Goal: Task Accomplishment & Management: Complete application form

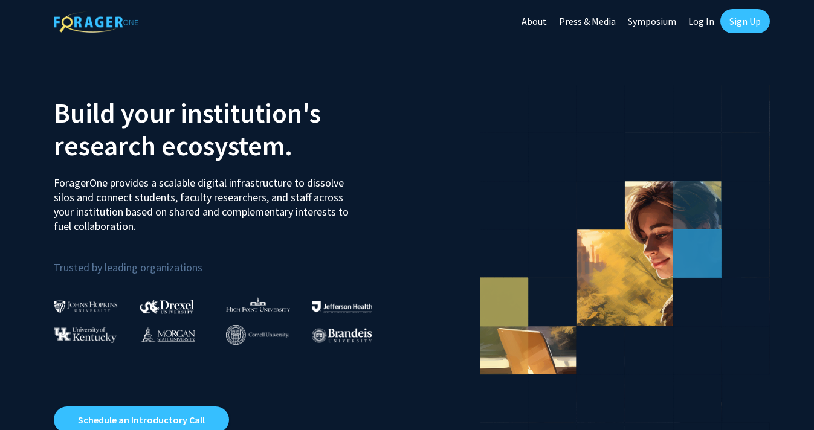
click at [705, 18] on link "Log In" at bounding box center [701, 21] width 38 height 42
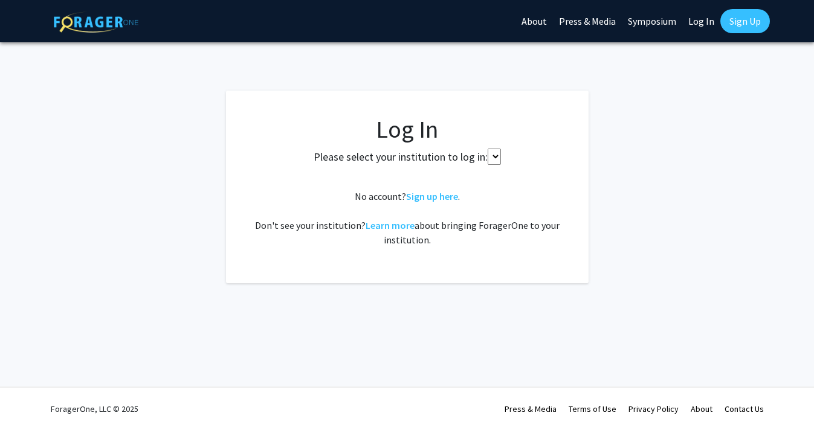
select select
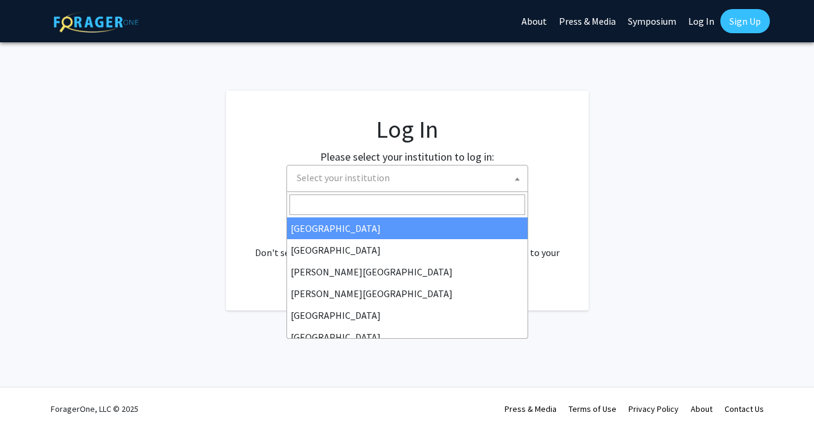
click at [445, 183] on span "Select your institution" at bounding box center [410, 178] width 236 height 25
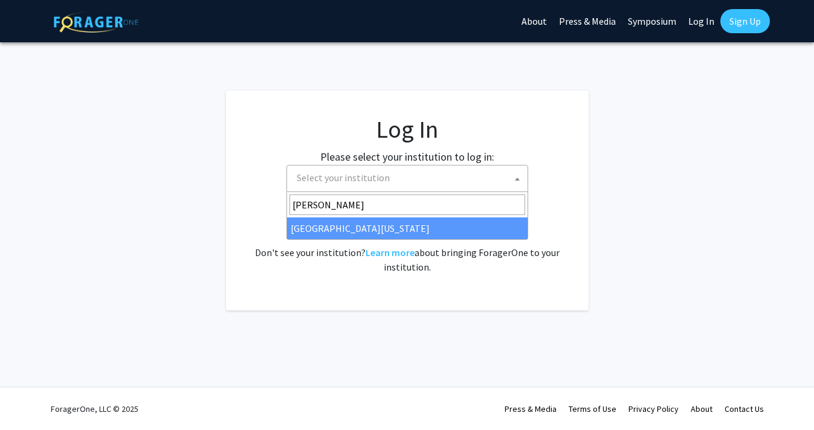
type input "[PERSON_NAME]"
select select "13"
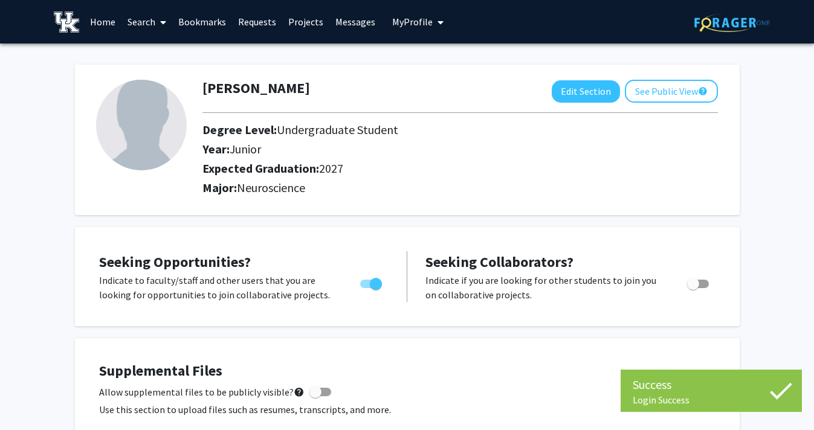
click at [253, 21] on link "Requests" at bounding box center [257, 22] width 50 height 42
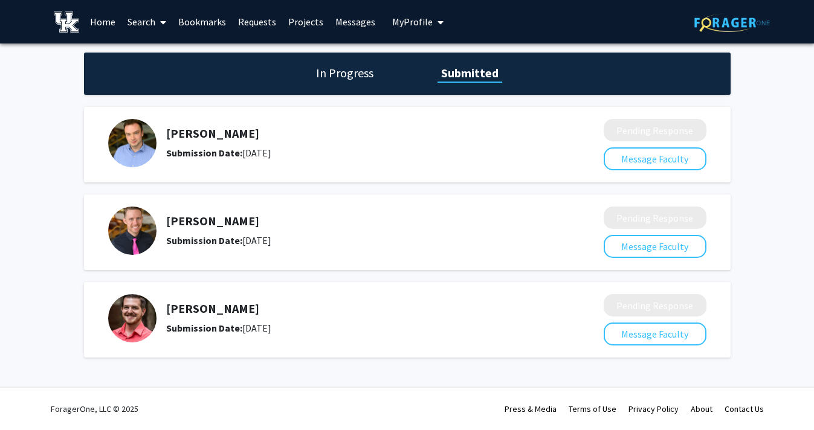
click at [105, 18] on link "Home" at bounding box center [102, 22] width 37 height 42
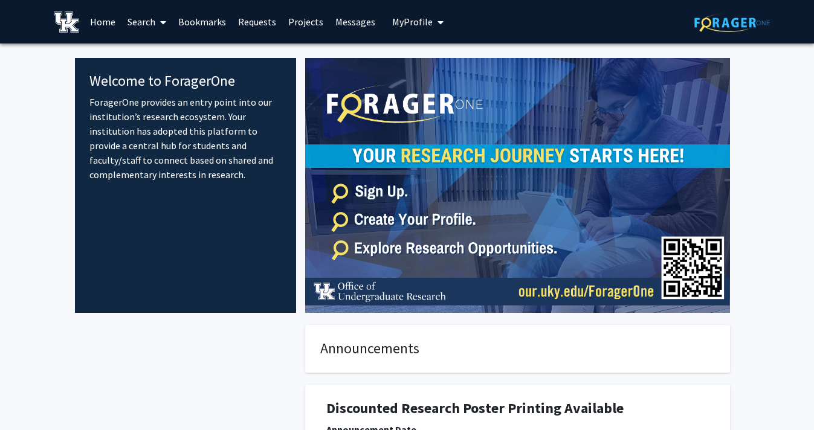
click at [152, 25] on link "Search" at bounding box center [146, 22] width 51 height 42
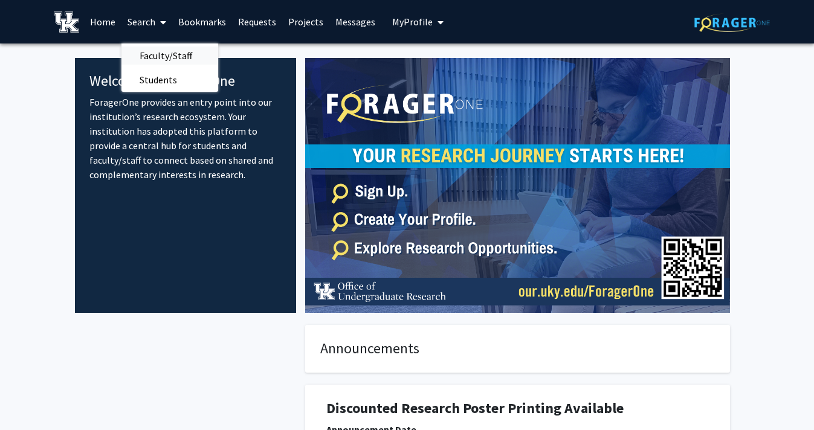
click at [160, 53] on span "Faculty/Staff" at bounding box center [165, 56] width 89 height 24
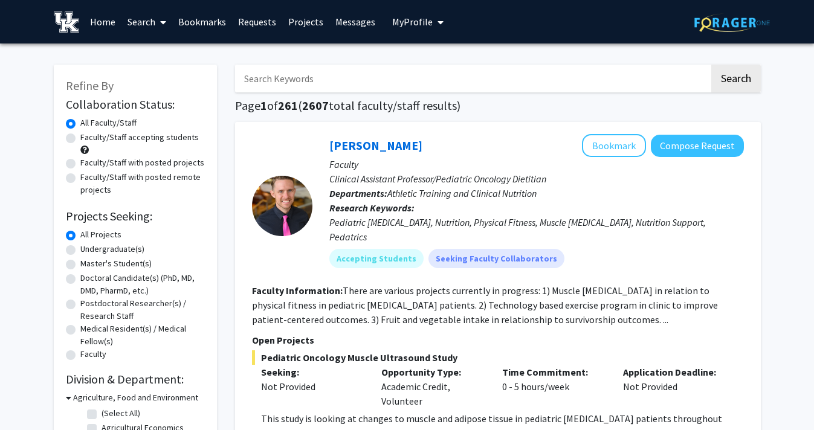
click at [117, 250] on label "Undergraduate(s)" at bounding box center [112, 249] width 64 height 13
click at [88, 250] on input "Undergraduate(s)" at bounding box center [84, 247] width 8 height 8
radio input "true"
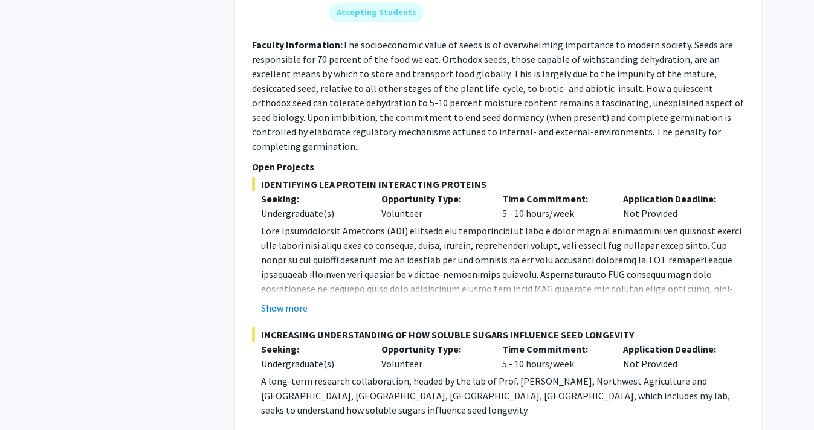
scroll to position [5793, 0]
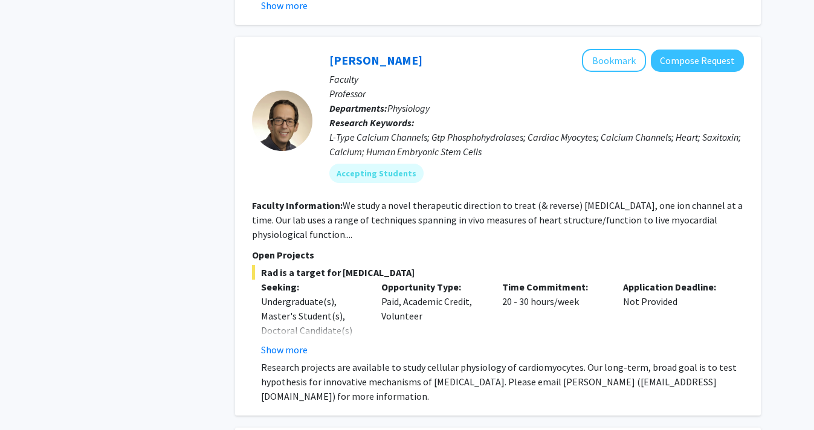
scroll to position [614, 0]
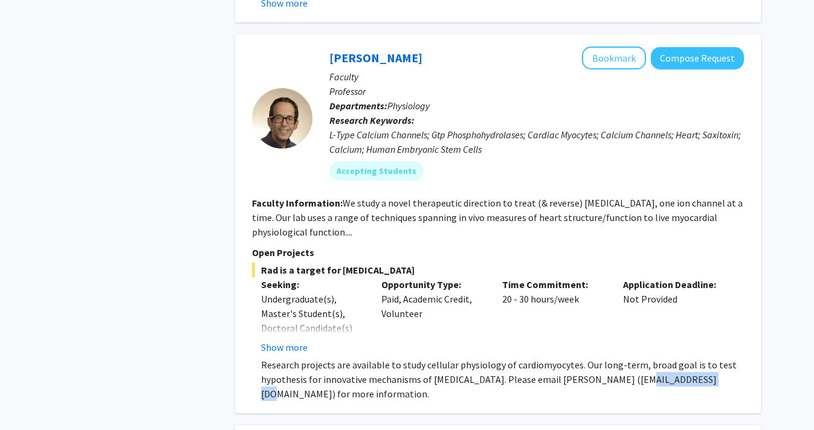
drag, startPoint x: 618, startPoint y: 362, endPoint x: 685, endPoint y: 365, distance: 66.5
click at [685, 365] on p "Research projects are available to study cellular physiology of cardiomyocytes.…" at bounding box center [502, 380] width 483 height 44
copy p "[EMAIL_ADDRESS][DOMAIN_NAME]"
click at [711, 47] on button "Compose Request" at bounding box center [697, 58] width 93 height 22
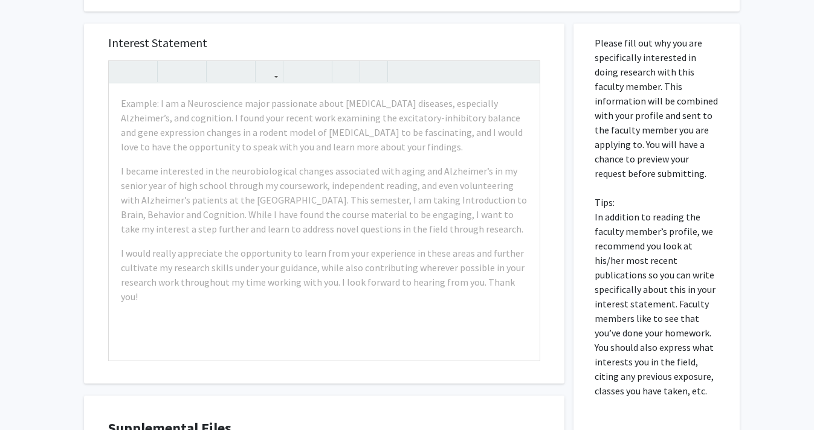
scroll to position [367, 0]
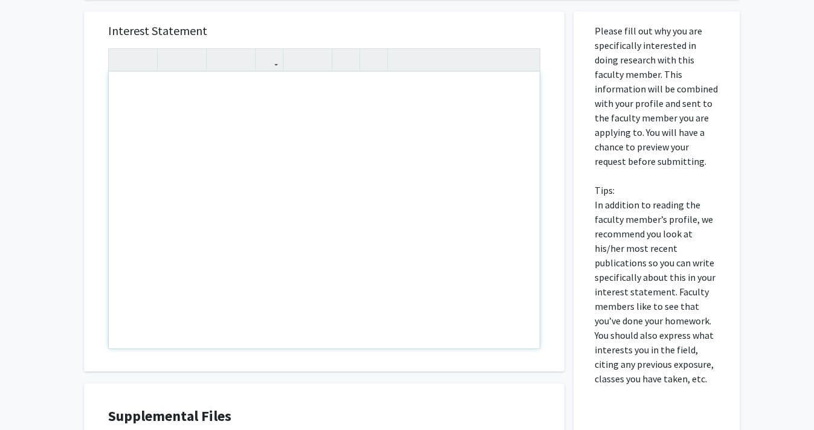
click at [176, 94] on div "Note to users with screen readers: Please press Alt+0 or Option+0 to deactivate…" at bounding box center [324, 210] width 431 height 277
paste div "Note to users with screen readers: Please press Alt+0 or Option+0 to deactivate…"
type textarea "<p>I am currently a junior undergraduate student at the [GEOGRAPHIC_DATA][US_ST…"
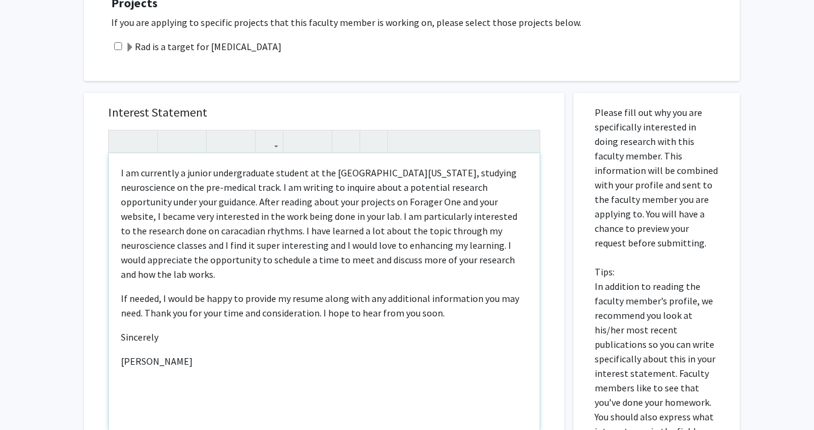
scroll to position [282, 0]
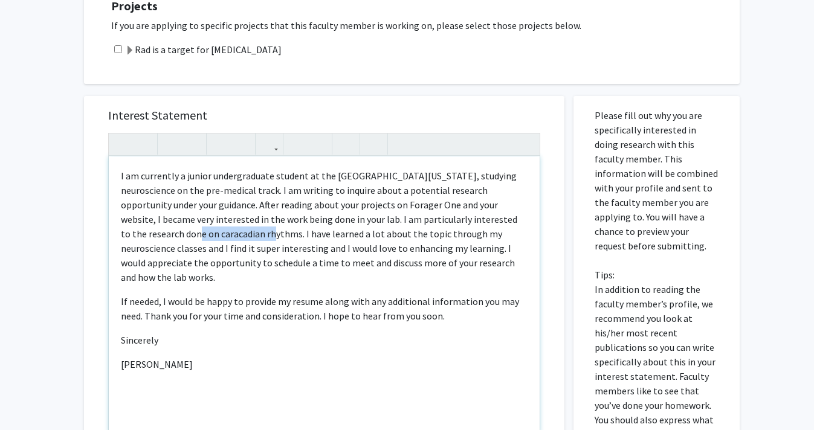
drag, startPoint x: 200, startPoint y: 232, endPoint x: 120, endPoint y: 237, distance: 80.5
click at [120, 237] on div "I am currently a junior undergraduate student at the [GEOGRAPHIC_DATA][US_STATE…" at bounding box center [324, 295] width 431 height 277
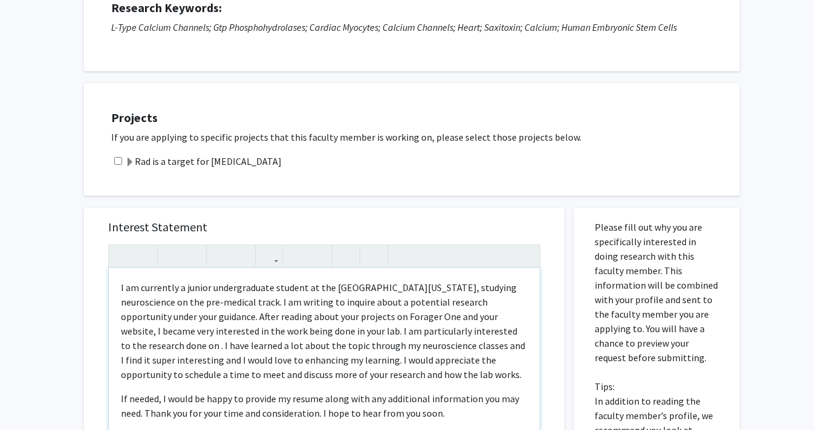
scroll to position [175, 0]
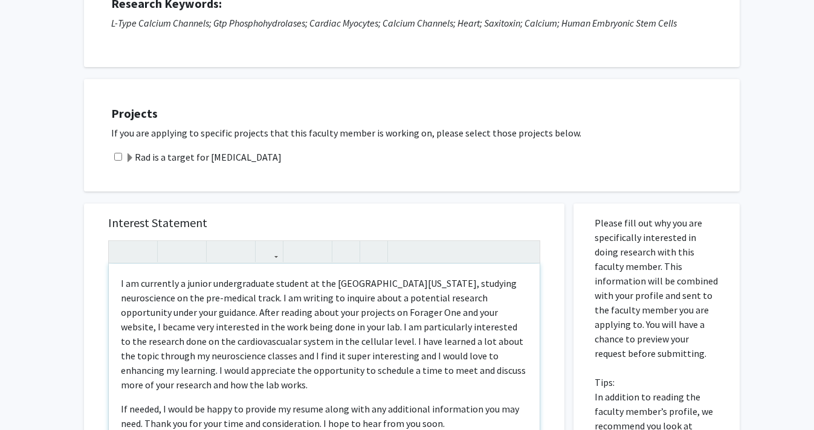
click at [152, 354] on p "I am currently a junior undergraduate student at the [GEOGRAPHIC_DATA][US_STATE…" at bounding box center [324, 334] width 407 height 116
click at [107, 357] on div "Interest Statement <p>I am currently a junior undergraduate student at the [GEO…" at bounding box center [324, 384] width 456 height 360
click at [135, 355] on p "I am currently a junior undergraduate student at the [GEOGRAPHIC_DATA][US_STATE…" at bounding box center [324, 334] width 407 height 116
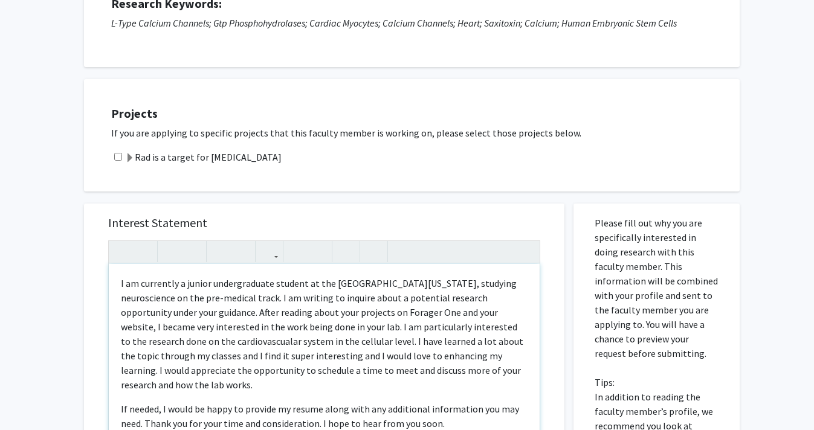
click at [121, 352] on p "I am currently a junior undergraduate student at the [GEOGRAPHIC_DATA][US_STATE…" at bounding box center [324, 334] width 407 height 116
click at [492, 340] on p "I am currently a junior undergraduate student at the [GEOGRAPHIC_DATA][US_STATE…" at bounding box center [324, 334] width 407 height 116
click at [352, 354] on p "I am currently a junior undergraduate student at the [GEOGRAPHIC_DATA][US_STATE…" at bounding box center [324, 334] width 407 height 116
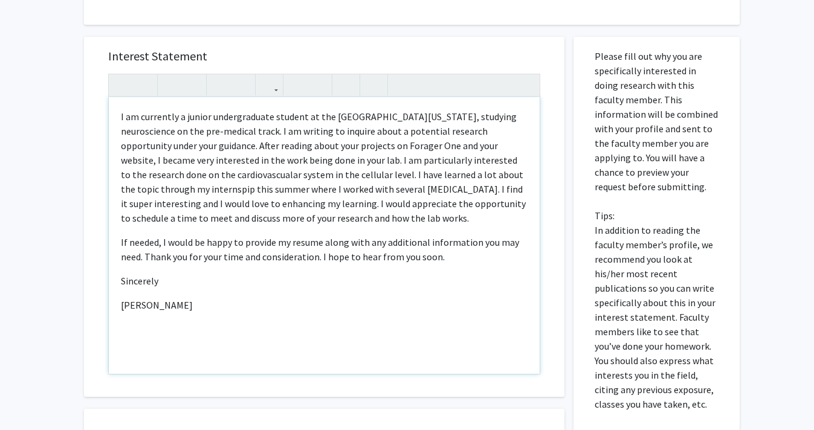
scroll to position [343, 0]
type textarea "<p>I am currently a junior undergraduate student at the [GEOGRAPHIC_DATA][US_ST…"
click at [143, 179] on p "I am currently a junior undergraduate student at the [GEOGRAPHIC_DATA][US_STATE…" at bounding box center [324, 166] width 407 height 116
click at [506, 173] on p "I am currently a junior undergraduate student at the [GEOGRAPHIC_DATA][US_STATE…" at bounding box center [324, 166] width 407 height 116
click at [128, 188] on p "I am currently a junior undergraduate student at the [GEOGRAPHIC_DATA][US_STATE…" at bounding box center [324, 166] width 407 height 116
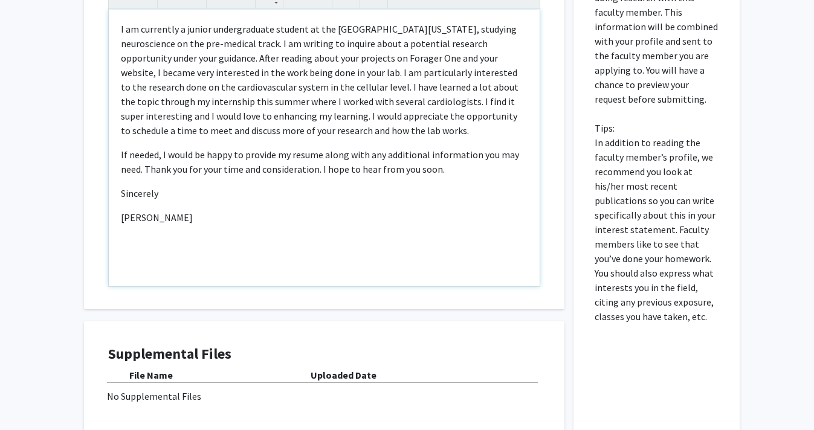
scroll to position [546, 0]
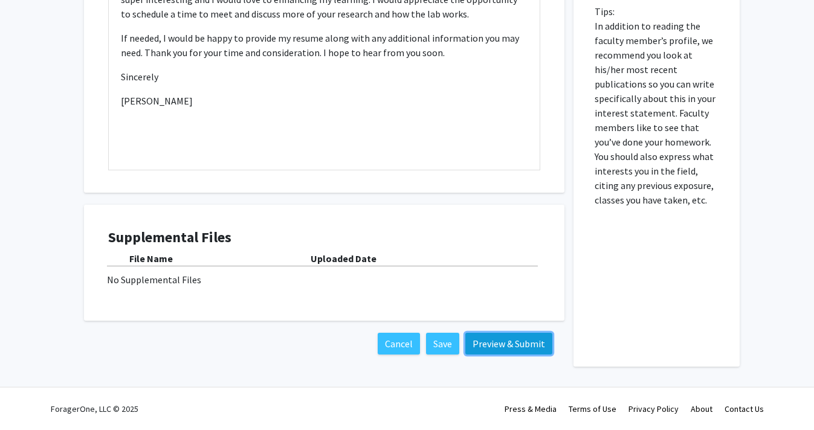
click at [518, 354] on button "Preview & Submit" at bounding box center [508, 344] width 87 height 22
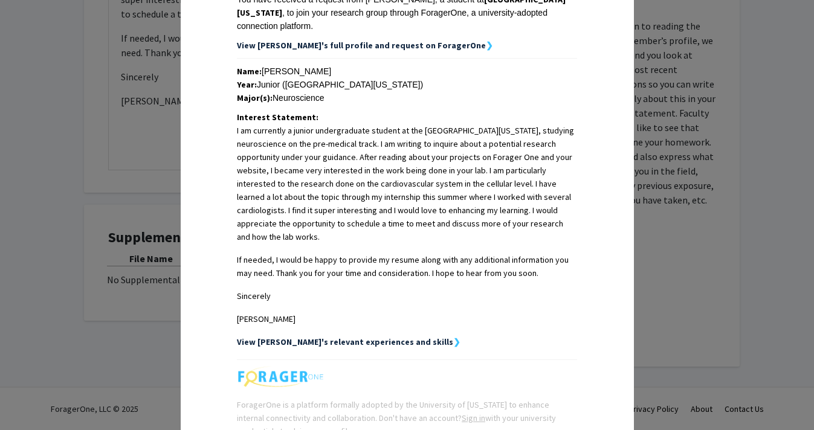
scroll to position [309, 0]
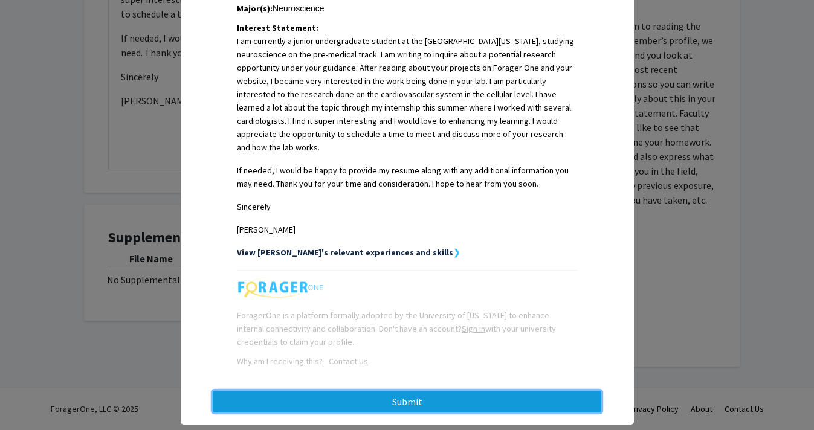
click at [476, 391] on button "Submit" at bounding box center [407, 402] width 389 height 22
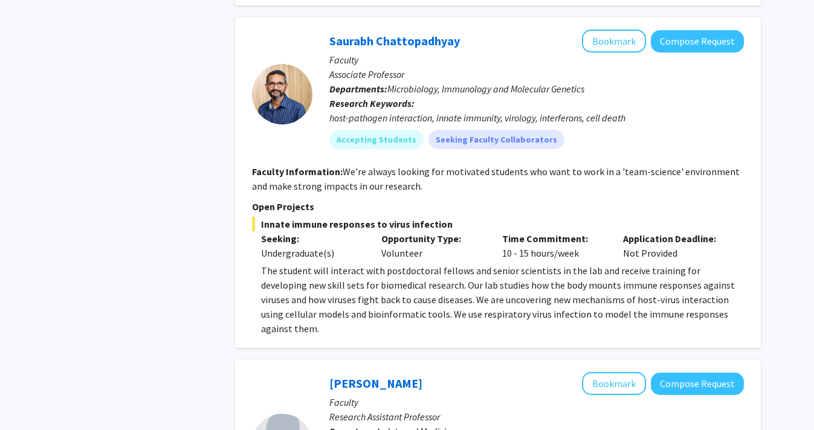
scroll to position [1487, 0]
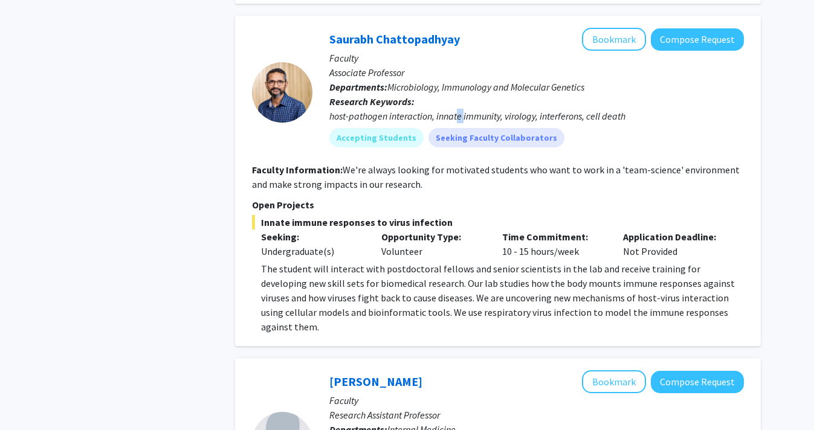
click at [463, 109] on div "host-pathogen interaction, innate immunity, virology, interferons, cell death" at bounding box center [536, 116] width 415 height 15
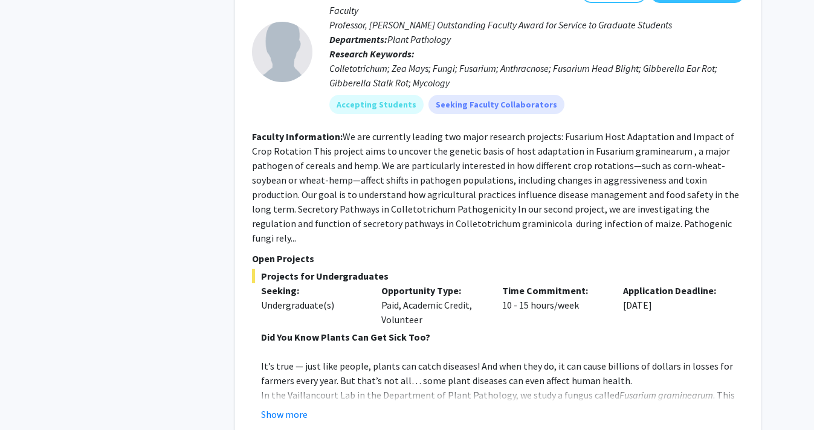
scroll to position [4081, 0]
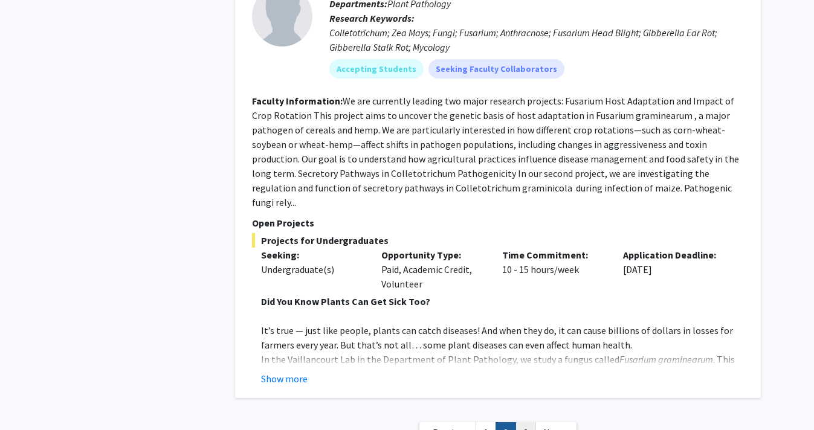
click at [530, 422] on link "3" at bounding box center [525, 432] width 21 height 21
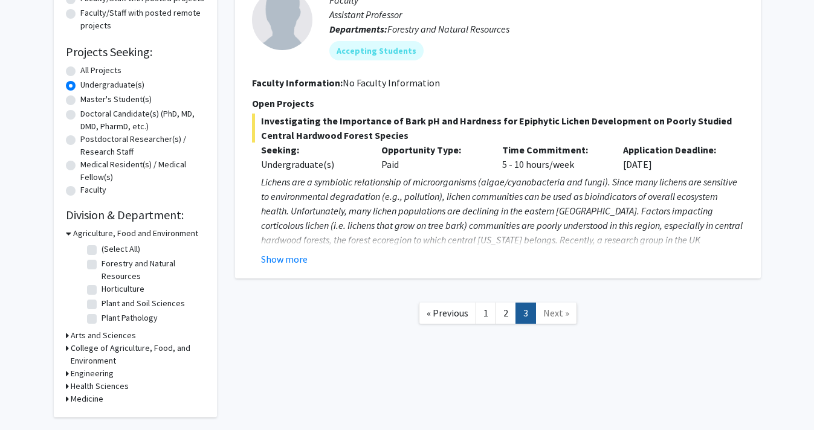
scroll to position [215, 0]
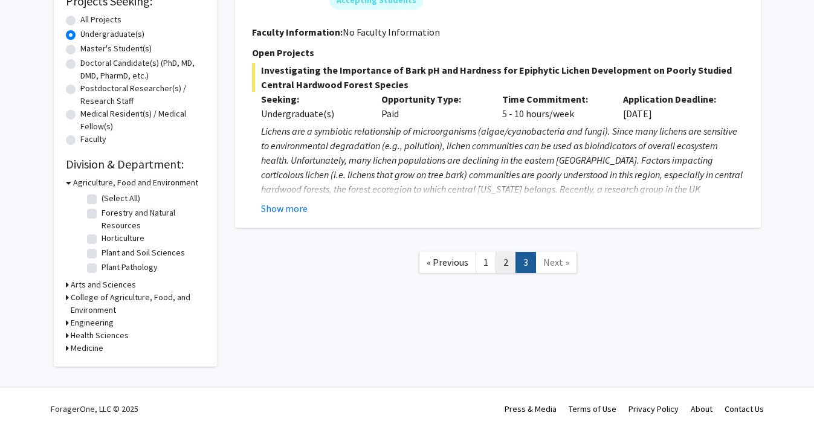
click at [505, 267] on link "2" at bounding box center [506, 262] width 21 height 21
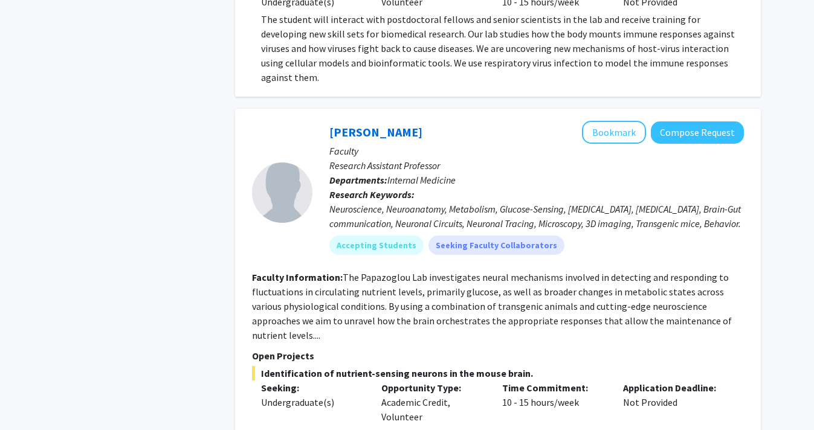
scroll to position [1739, 0]
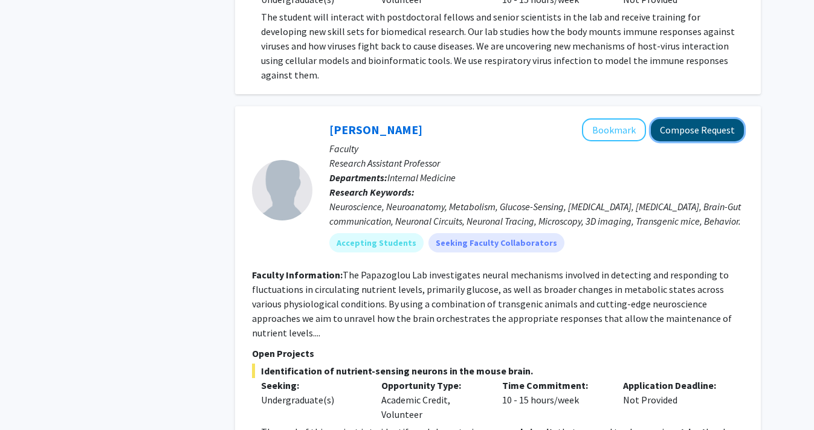
click at [679, 119] on button "Compose Request" at bounding box center [697, 130] width 93 height 22
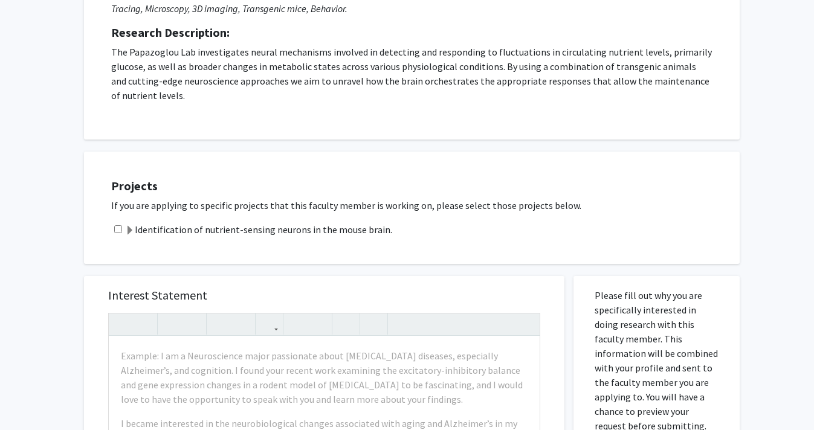
scroll to position [216, 0]
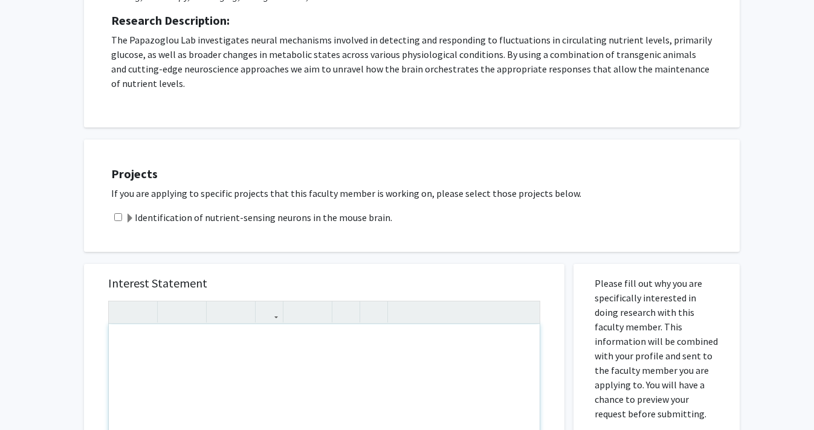
paste div "Note to users with screen readers: Please press Alt+0 or Option+0 to deactivate…"
type textarea "<p>I am currently a junior undergraduate student at the [GEOGRAPHIC_DATA][US_ST…"
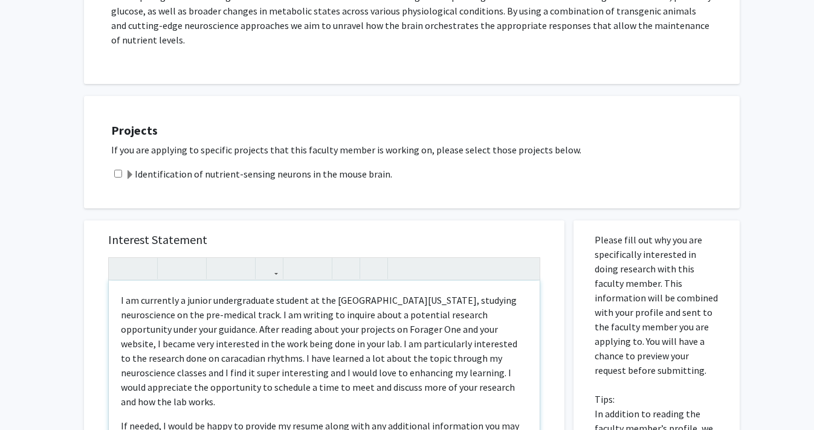
scroll to position [260, 0]
click at [144, 360] on p "I am currently a junior undergraduate student at the [GEOGRAPHIC_DATA][US_STATE…" at bounding box center [324, 350] width 407 height 116
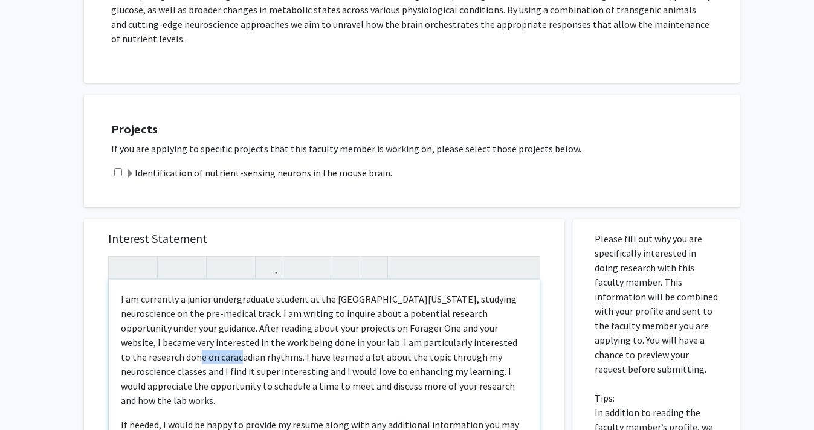
click at [144, 360] on p "I am currently a junior undergraduate student at the [GEOGRAPHIC_DATA][US_STATE…" at bounding box center [324, 350] width 407 height 116
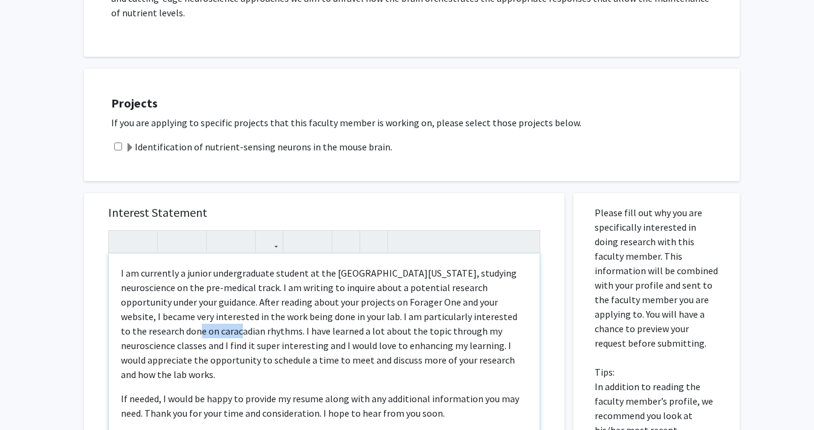
scroll to position [291, 0]
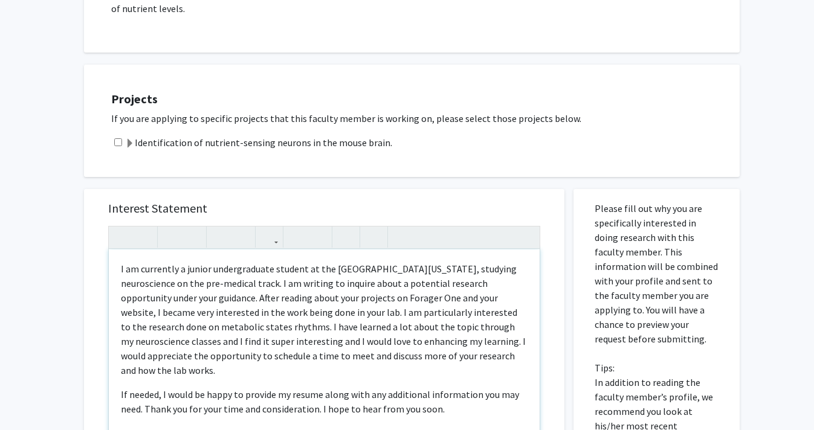
click at [204, 323] on p "I am currently a junior undergraduate student at the [GEOGRAPHIC_DATA][US_STATE…" at bounding box center [324, 320] width 407 height 116
type textarea "<p>I am currently a junior undergraduate student at the [GEOGRAPHIC_DATA][US_ST…"
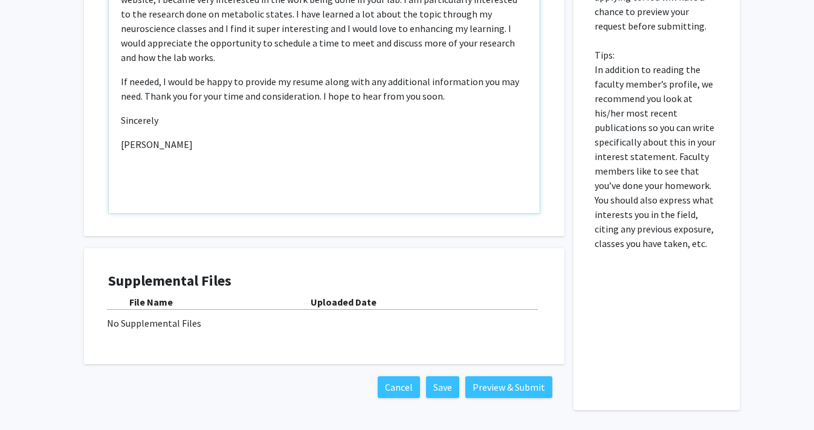
scroll to position [644, 0]
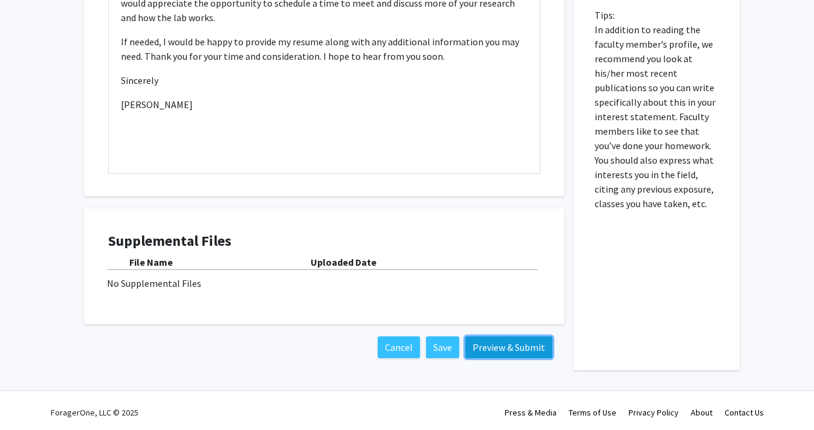
click at [496, 352] on button "Preview & Submit" at bounding box center [508, 348] width 87 height 22
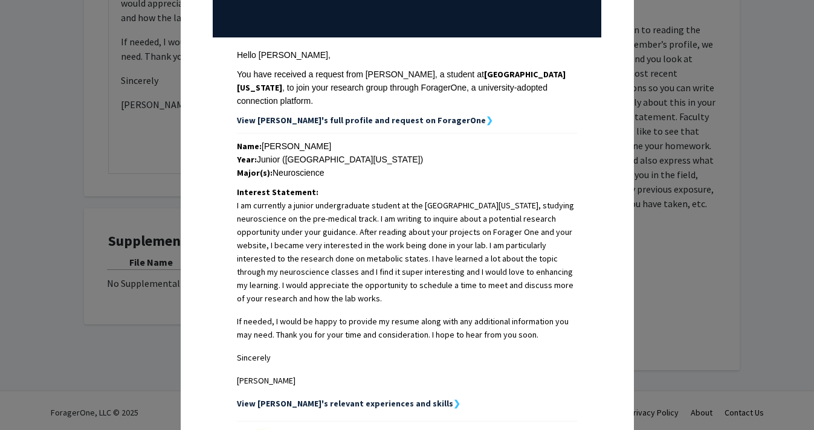
scroll to position [309, 0]
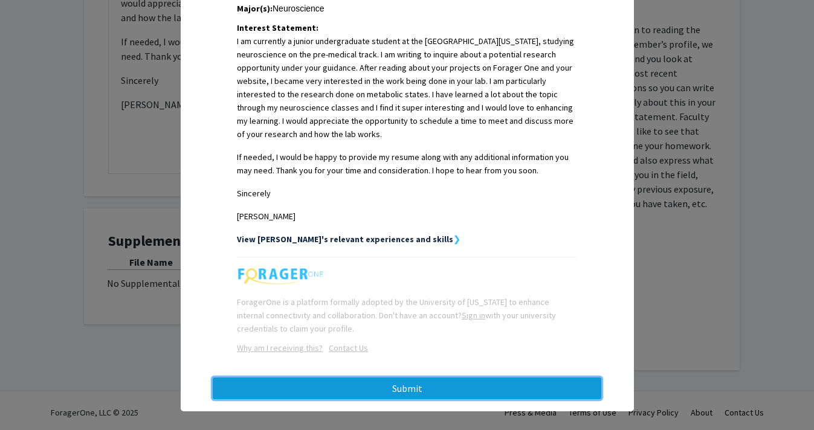
click at [482, 382] on button "Submit" at bounding box center [407, 389] width 389 height 22
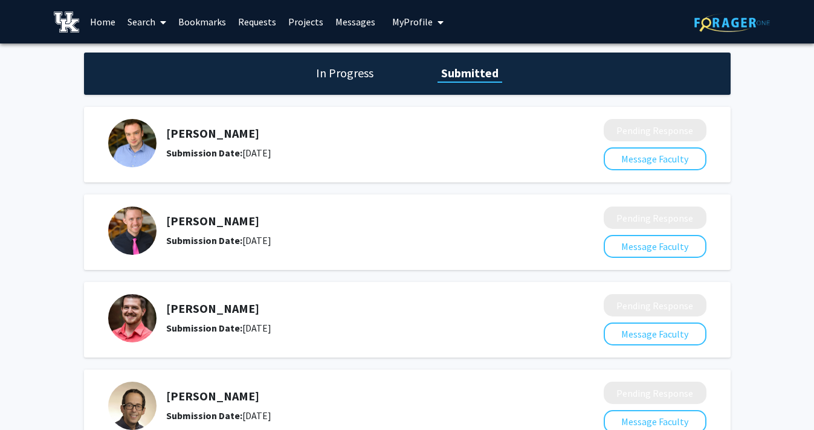
click at [353, 71] on h1 "In Progress" at bounding box center [344, 73] width 65 height 17
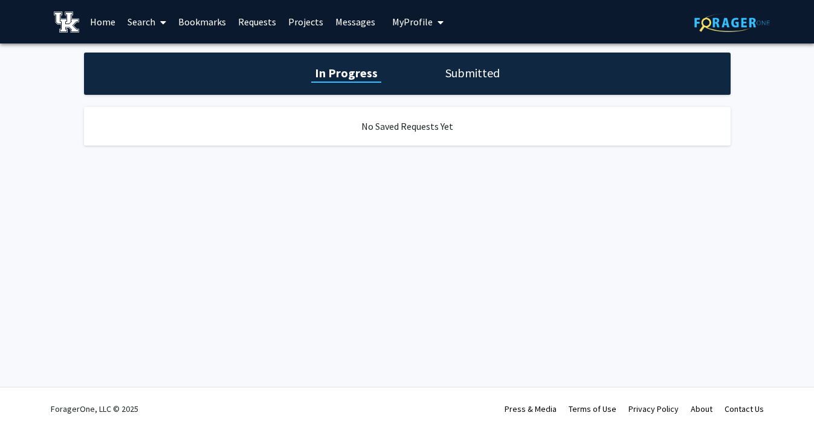
click at [473, 68] on h1 "Submitted" at bounding box center [473, 73] width 62 height 17
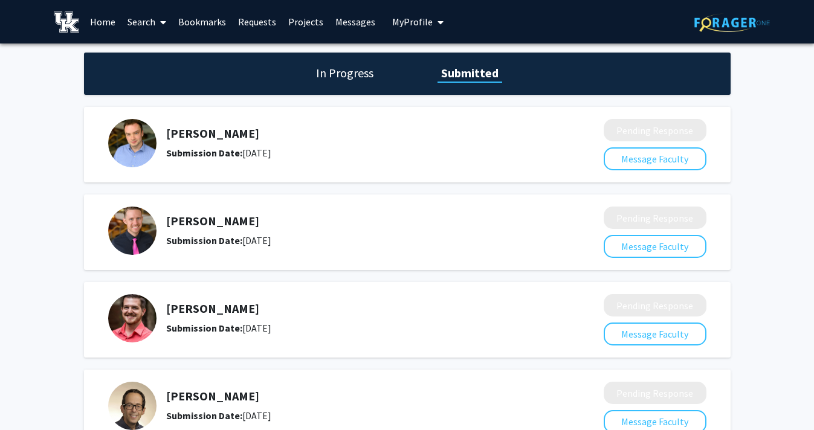
click at [134, 249] on img at bounding box center [132, 231] width 48 height 48
